Goal: Task Accomplishment & Management: Manage account settings

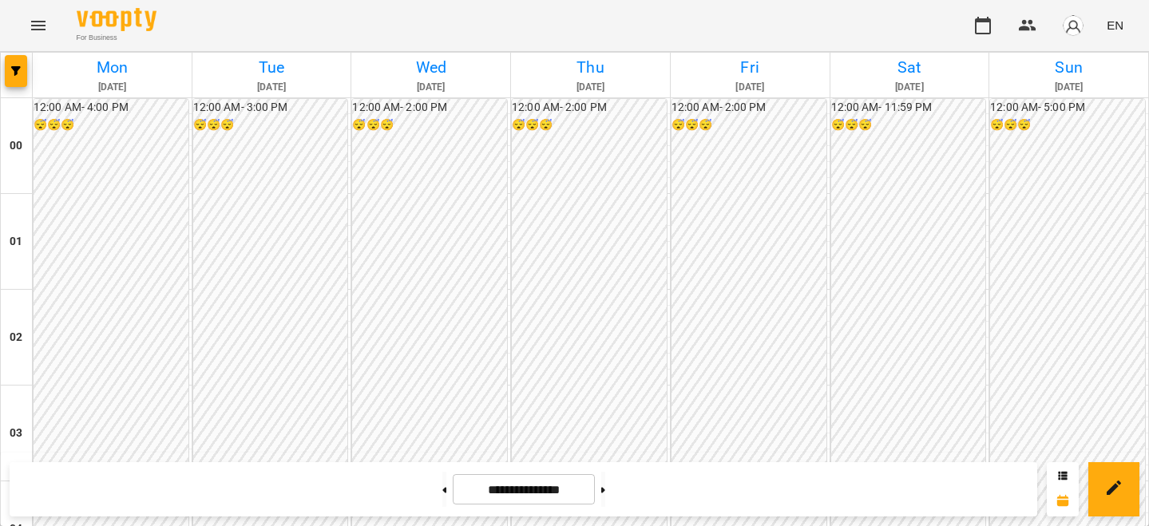
scroll to position [1577, 0]
click at [442, 493] on button at bounding box center [444, 489] width 4 height 35
type input "**********"
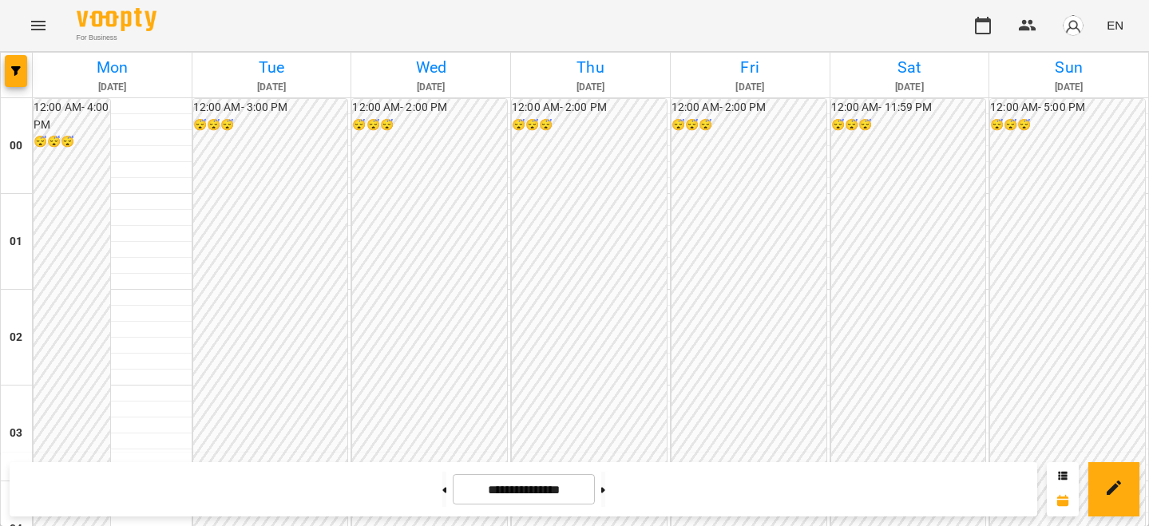
scroll to position [1418, 0]
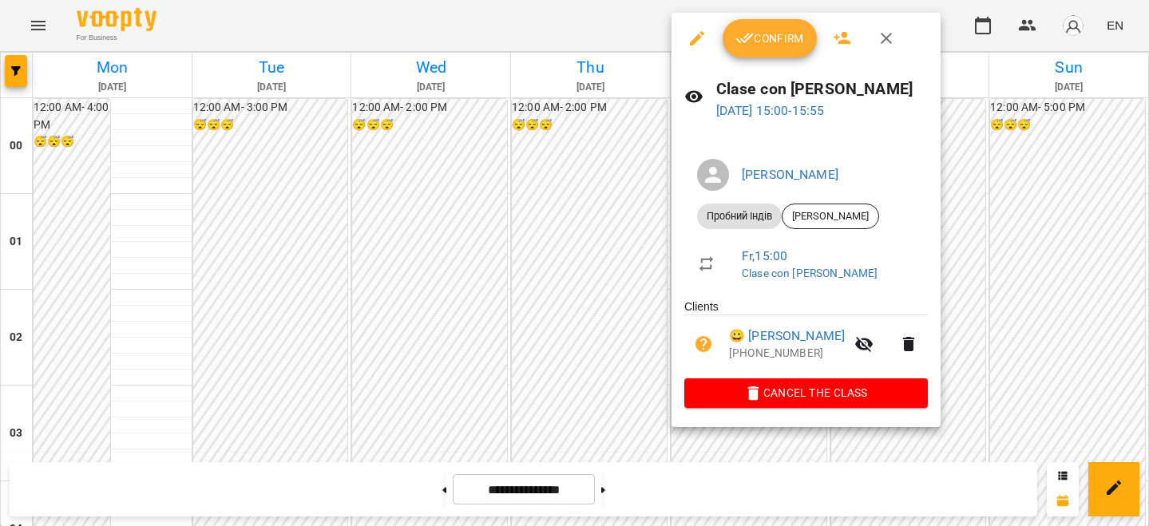
click at [743, 35] on icon "button" at bounding box center [745, 38] width 19 height 19
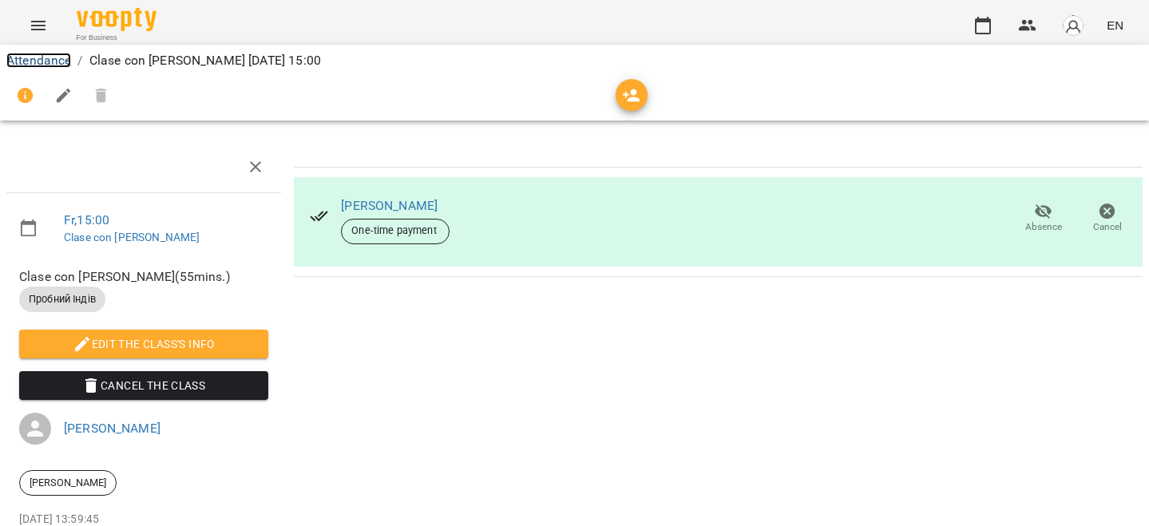
click at [55, 64] on link "Attendance" at bounding box center [38, 60] width 65 height 15
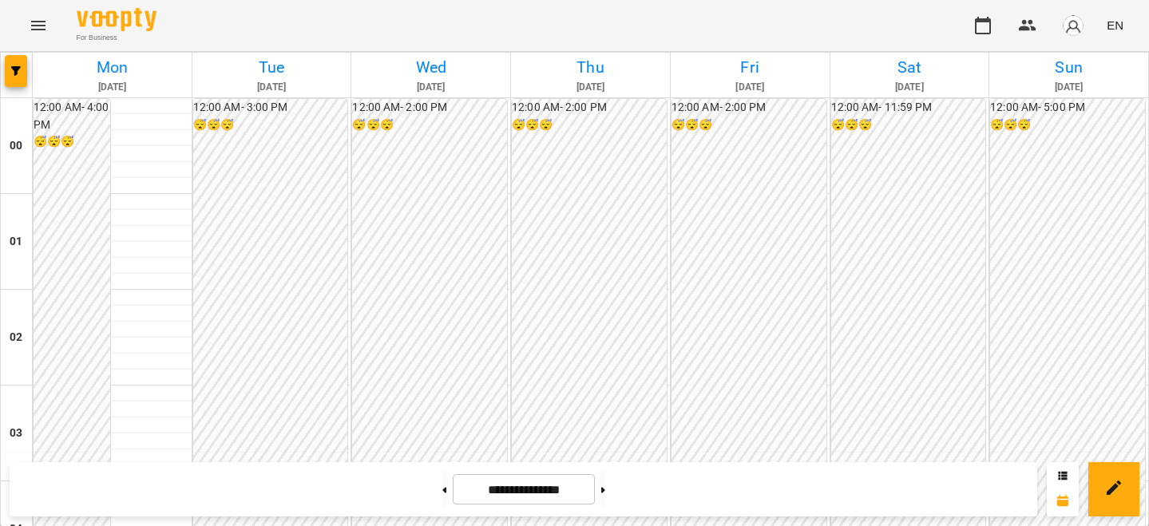
scroll to position [1417, 0]
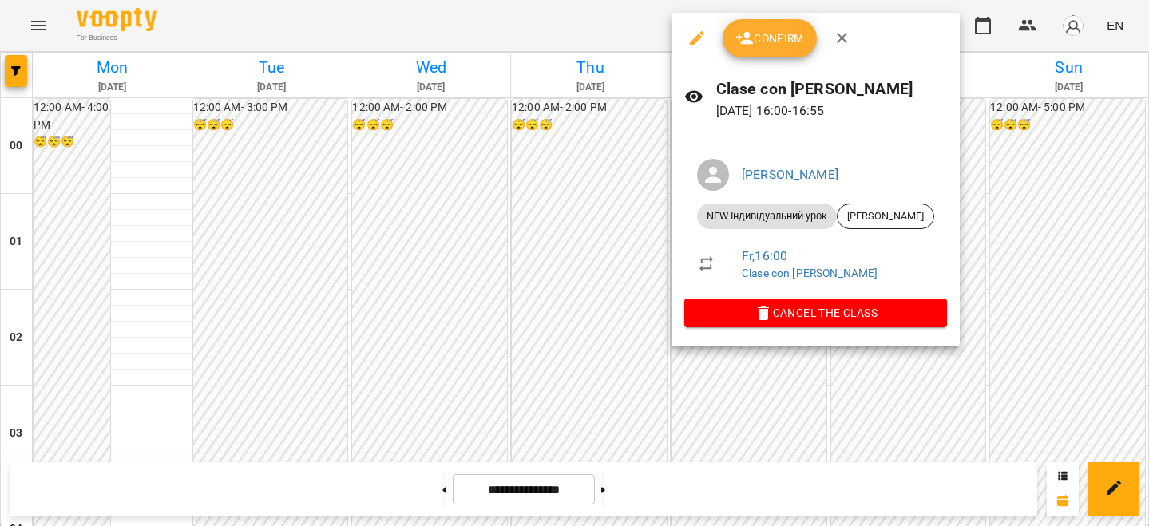
click at [736, 30] on icon "button" at bounding box center [745, 38] width 19 height 19
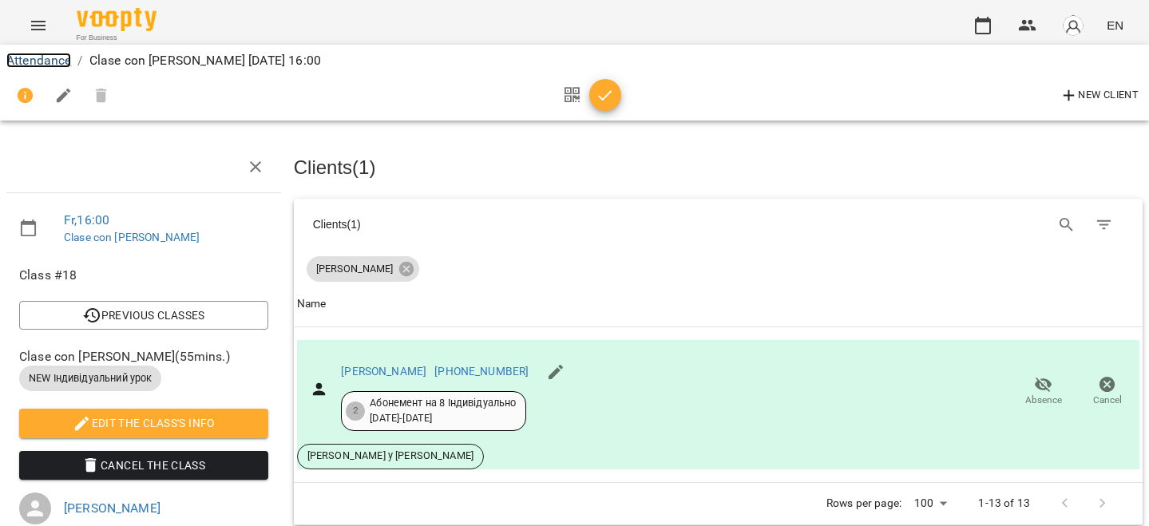
click at [43, 65] on link "Attendance" at bounding box center [38, 60] width 65 height 15
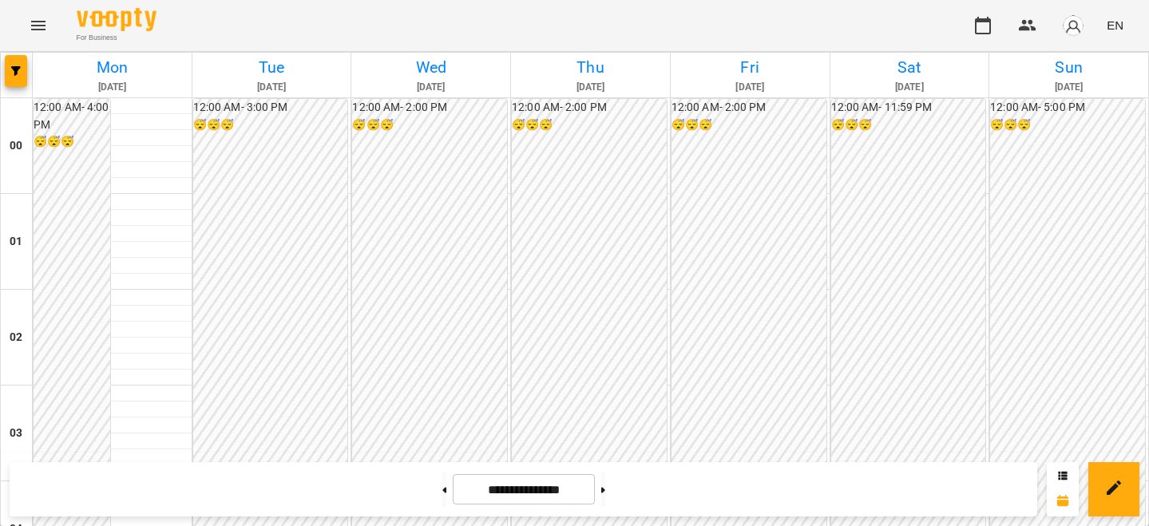
scroll to position [1494, 0]
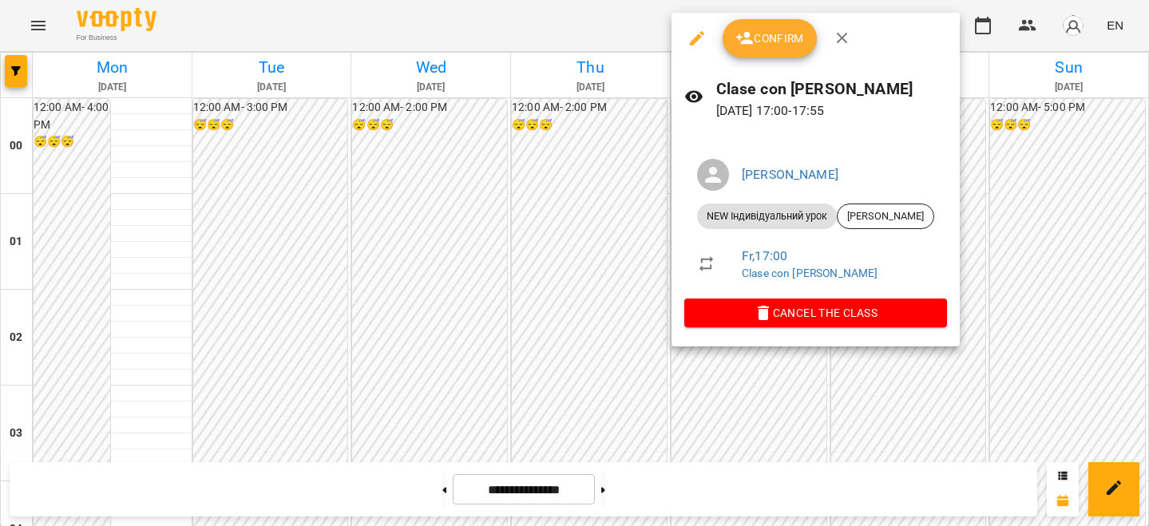
click at [774, 36] on span "Confirm" at bounding box center [770, 38] width 69 height 19
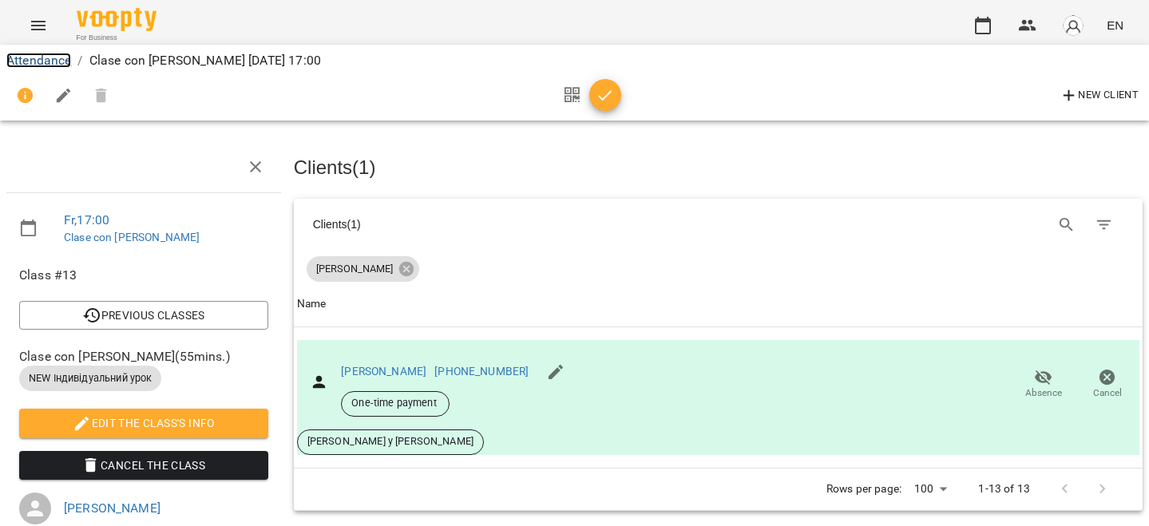
click at [50, 60] on link "Attendance" at bounding box center [38, 60] width 65 height 15
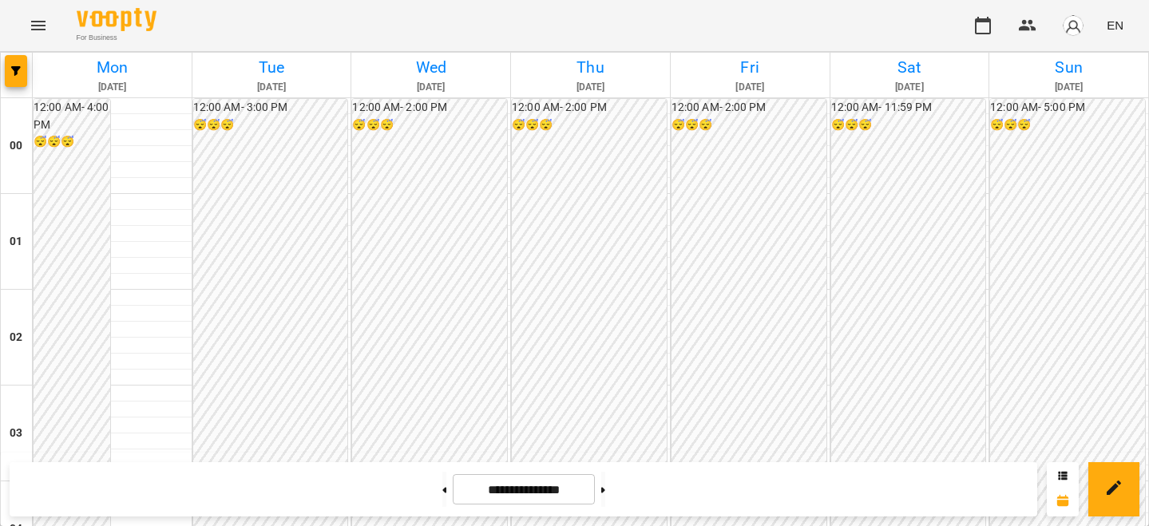
scroll to position [1418, 0]
click at [1068, 11] on button "button" at bounding box center [1074, 26] width 42 height 42
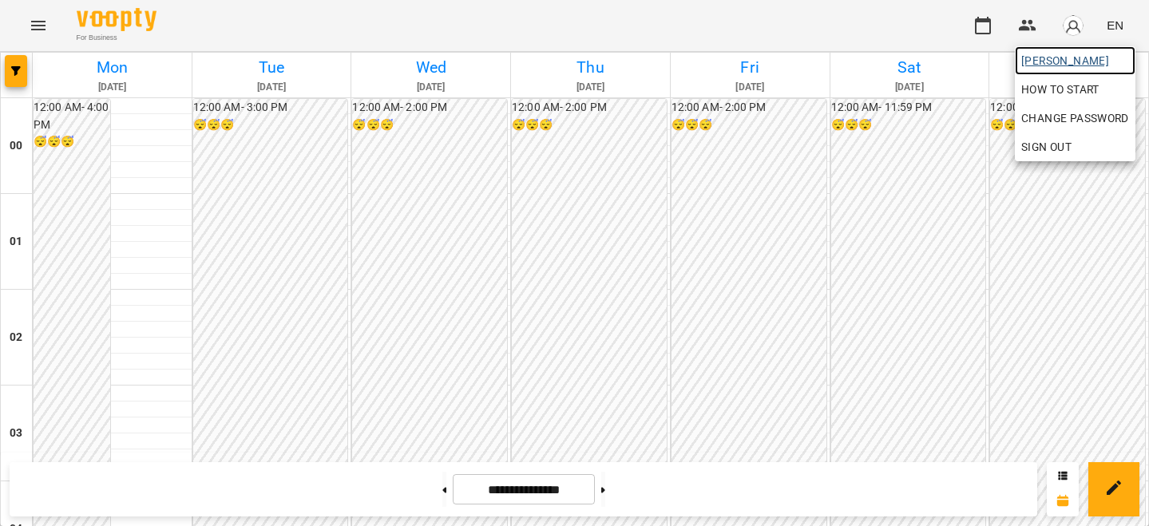
click at [1065, 58] on span "[PERSON_NAME]" at bounding box center [1076, 60] width 108 height 19
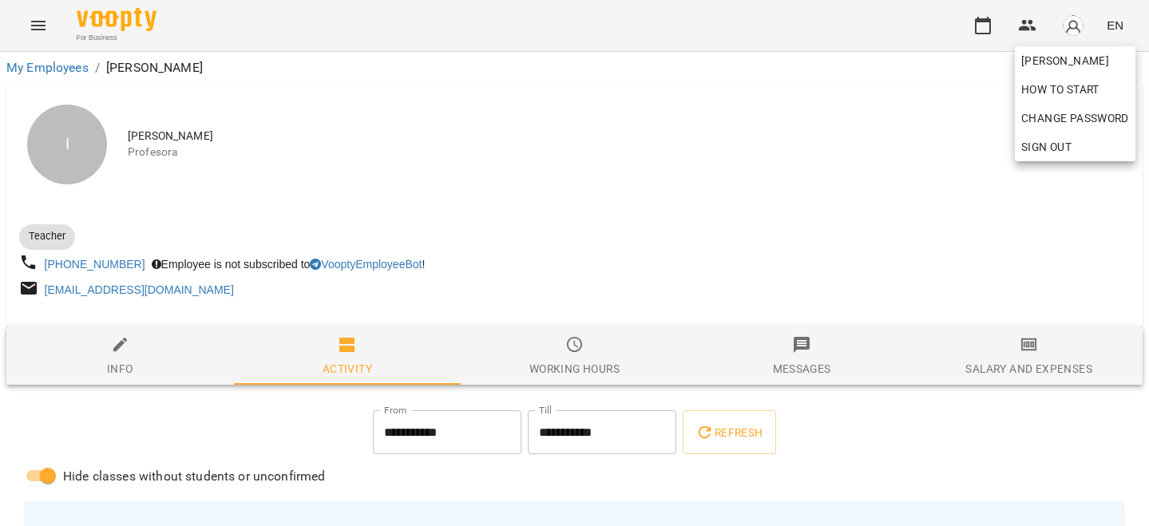
click at [1013, 336] on div at bounding box center [574, 263] width 1149 height 526
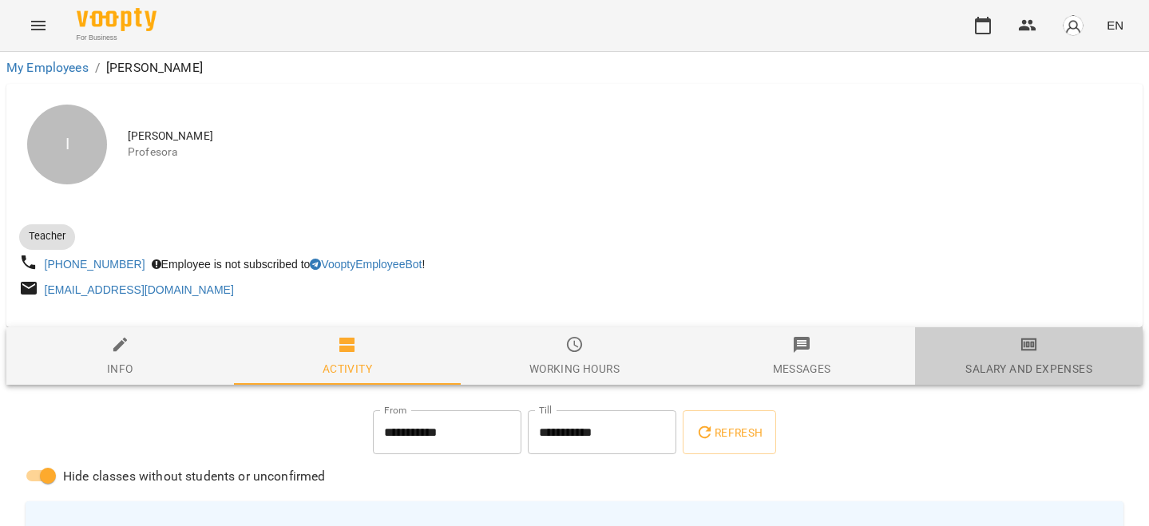
click at [1022, 371] on div "Salary and Expenses" at bounding box center [1029, 368] width 126 height 19
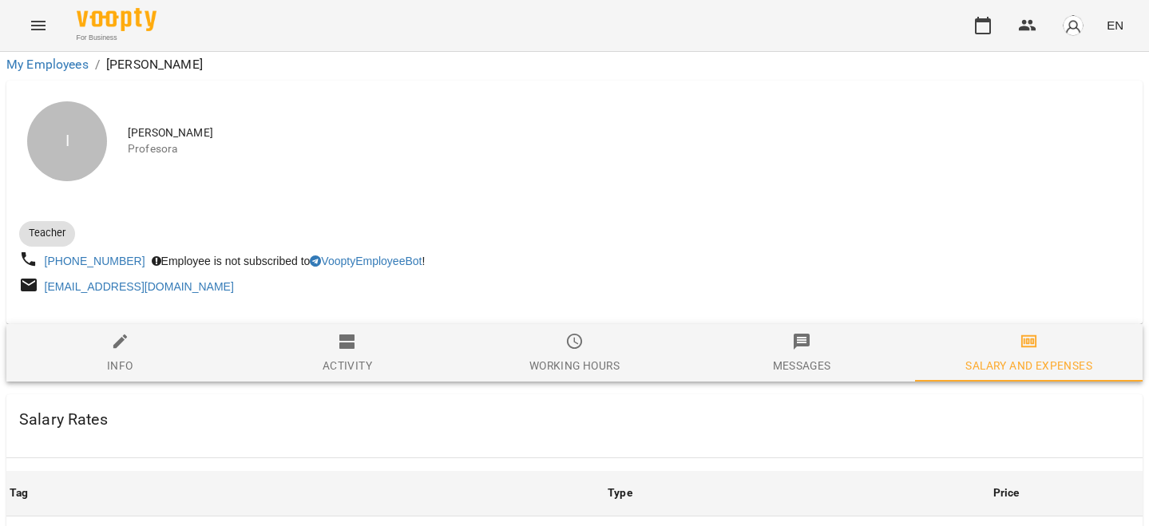
scroll to position [715, 0]
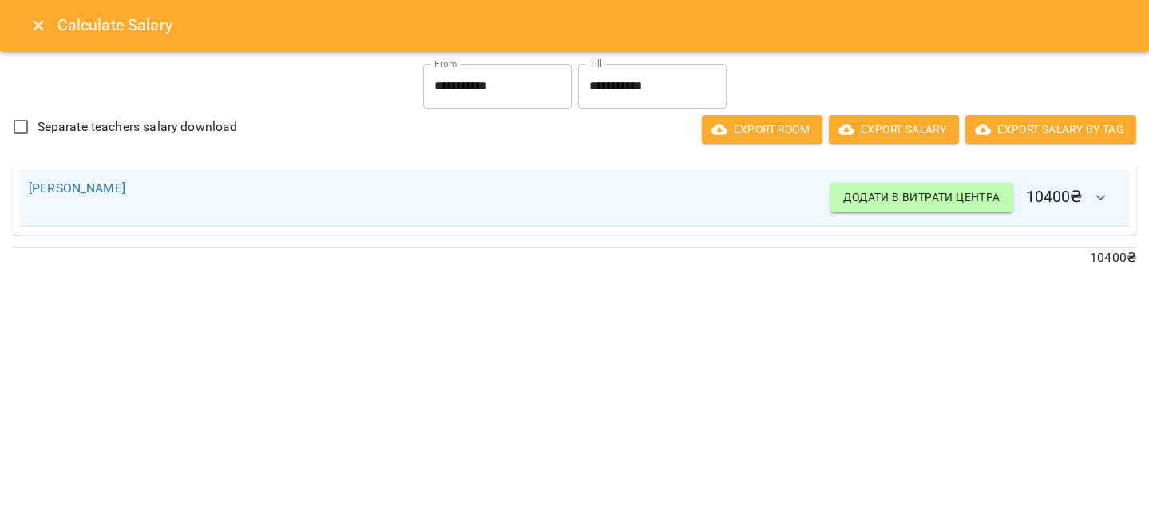
click at [30, 22] on icon "Close" at bounding box center [38, 25] width 19 height 19
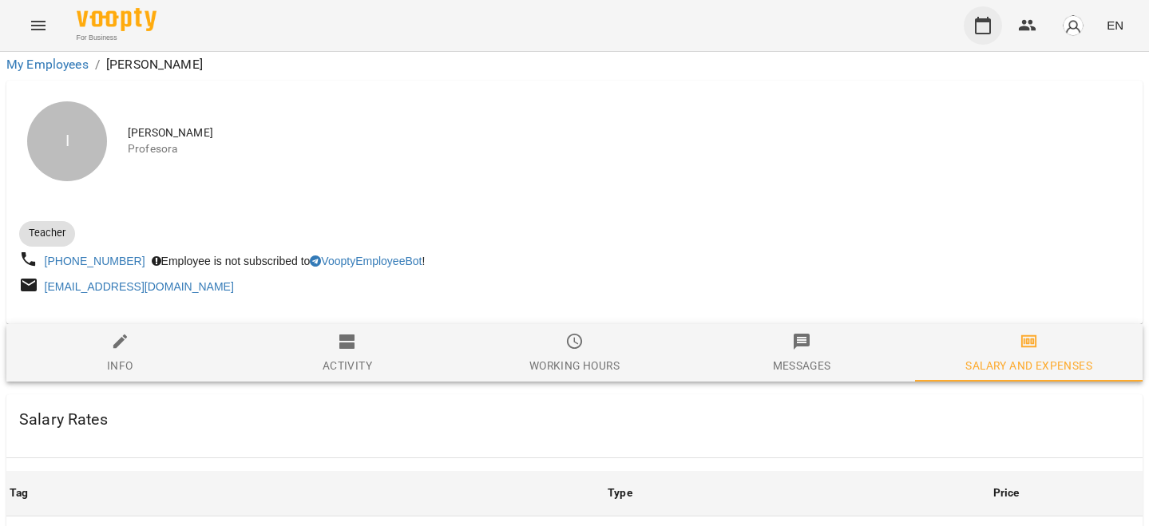
click at [977, 26] on icon "button" at bounding box center [983, 26] width 16 height 18
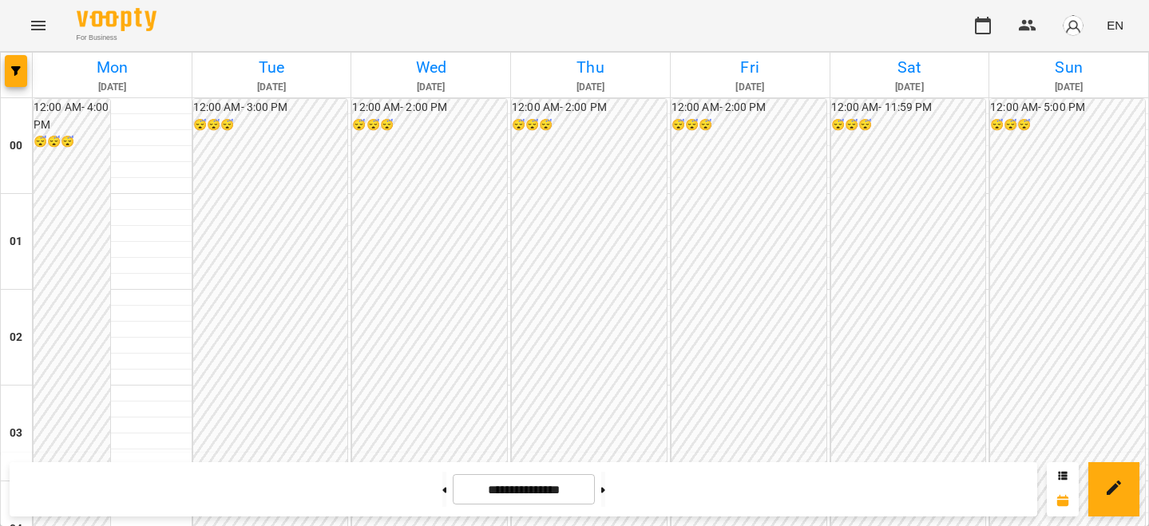
scroll to position [1454, 0]
